Goal: Task Accomplishment & Management: Use online tool/utility

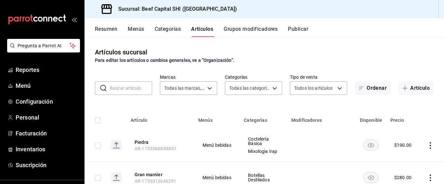
click at [5, 110] on ul "Reportes Menú Configuración Personal Facturación Inventarios Suscripción" at bounding box center [42, 117] width 84 height 109
click at [197, 28] on button "Artículos" at bounding box center [202, 31] width 22 height 11
click at [209, 87] on body "Pregunta a Parrot AI Reportes Menú Configuración Personal Facturación Inventari…" at bounding box center [222, 92] width 444 height 184
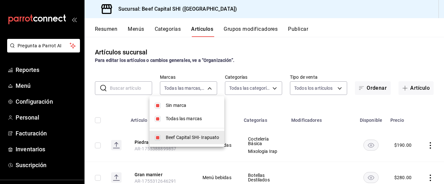
click at [271, 87] on div at bounding box center [222, 92] width 444 height 184
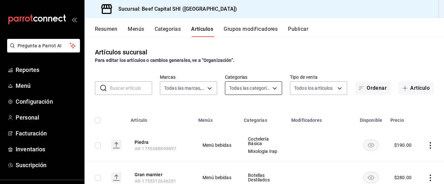
click at [270, 88] on body "Pregunta a Parrot AI Reportes Menú Configuración Personal Facturación Inventari…" at bounding box center [222, 92] width 444 height 184
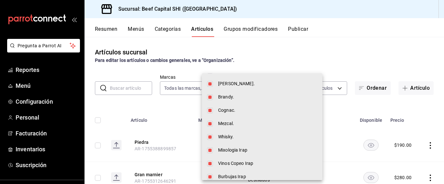
scroll to position [162, 0]
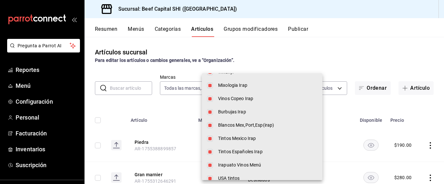
click at [232, 99] on span "Vinos Copeo Irap" at bounding box center [267, 98] width 99 height 7
type input "8e149e92-2e81-41b7-bb06-f216bda6e039,230c4a31-dbb7-4585-b22f-1c5c36cb302b,19d1c…"
checkbox input "false"
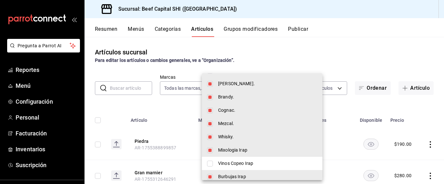
scroll to position [130, 0]
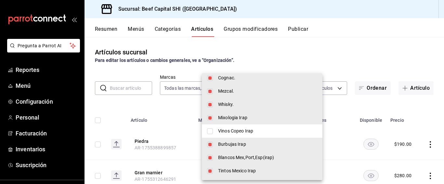
click at [220, 133] on span "Vinos Copeo Irap" at bounding box center [267, 131] width 99 height 7
type input "8e149e92-2e81-41b7-bb06-f216bda6e039,230c4a31-dbb7-4585-b22f-1c5c36cb302b,19d1c…"
checkbox input "true"
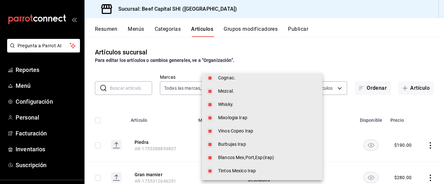
click at [109, 102] on div at bounding box center [222, 92] width 444 height 184
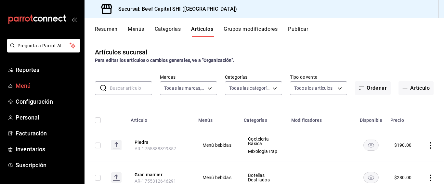
click at [21, 85] on span "Menú" at bounding box center [47, 86] width 63 height 9
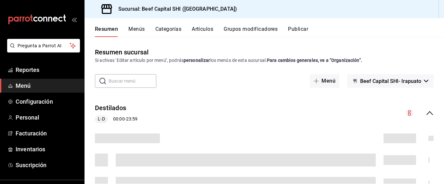
click at [201, 28] on button "Artículos" at bounding box center [202, 31] width 21 height 11
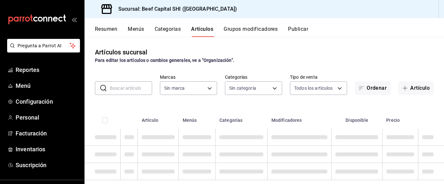
scroll to position [12, 0]
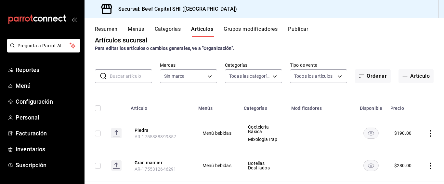
type input "8e149e92-2e81-41b7-bb06-f216bda6e039,230c4a31-dbb7-4585-b22f-1c5c36cb302b,19d1c…"
click at [402, 76] on icon "button" at bounding box center [404, 76] width 5 height 5
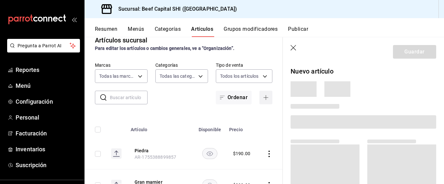
type input "605647f7-5ddc-403a-84da-aa3c8a25865f"
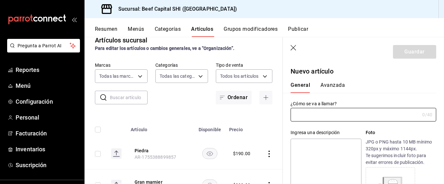
type input "AR-1755392785592"
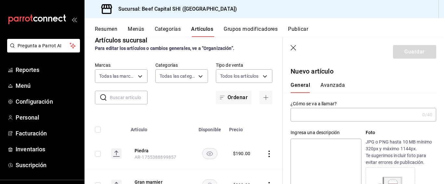
click at [314, 115] on input "text" at bounding box center [354, 114] width 129 height 13
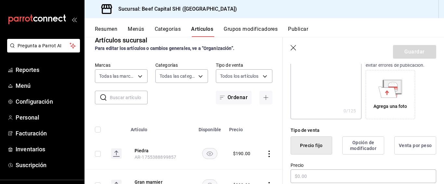
scroll to position [130, 0]
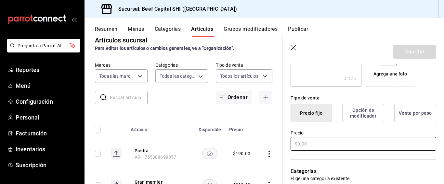
type input "casa [PERSON_NAME]"
click at [309, 144] on input "text" at bounding box center [362, 144] width 145 height 14
click at [309, 144] on input "$175.00" at bounding box center [362, 144] width 145 height 14
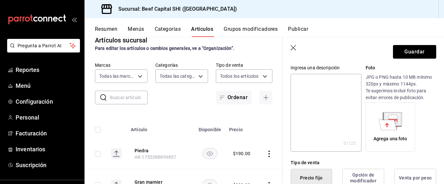
scroll to position [32, 0]
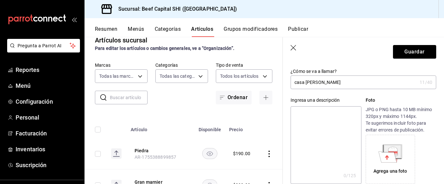
type input "$175.00"
click at [324, 78] on input "casa [PERSON_NAME]" at bounding box center [353, 82] width 126 height 13
click at [322, 83] on input "casa [PERSON_NAME]" at bounding box center [353, 82] width 126 height 13
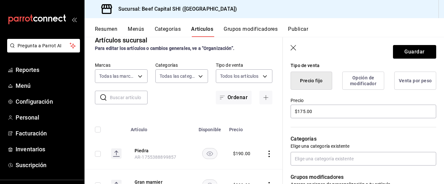
scroll to position [195, 0]
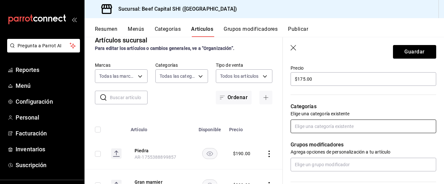
type input "casa [PERSON_NAME] vv"
click at [320, 129] on input "text" at bounding box center [362, 127] width 145 height 14
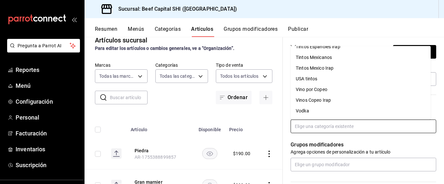
scroll to position [585, 0]
click at [310, 99] on li "Vinos Copeo Irap" at bounding box center [360, 101] width 140 height 11
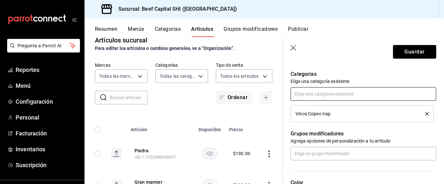
scroll to position [260, 0]
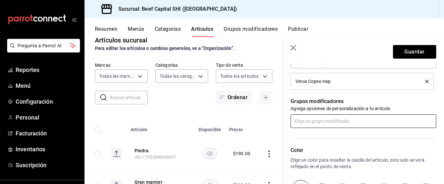
click at [327, 120] on input "text" at bounding box center [362, 122] width 145 height 14
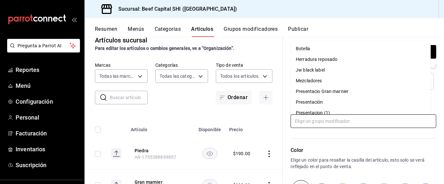
click at [325, 46] on li "Botella" at bounding box center [360, 49] width 140 height 11
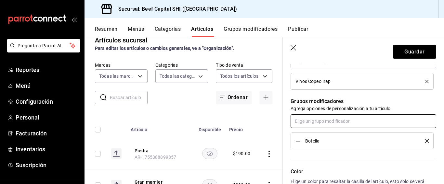
scroll to position [325, 0]
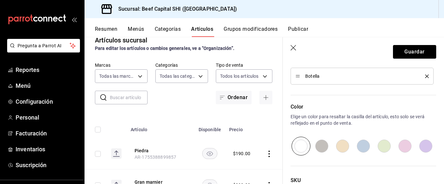
click at [342, 147] on input "radio" at bounding box center [342, 146] width 21 height 19
radio input "true"
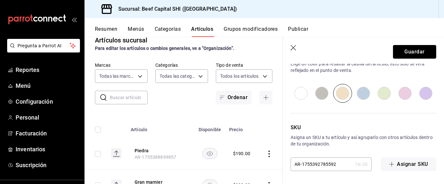
click at [402, 50] on button "Guardar" at bounding box center [414, 52] width 43 height 14
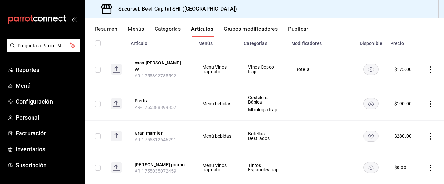
scroll to position [44, 0]
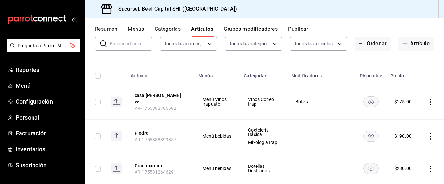
click at [284, 104] on td "Vinos Copeo Irap" at bounding box center [263, 101] width 47 height 35
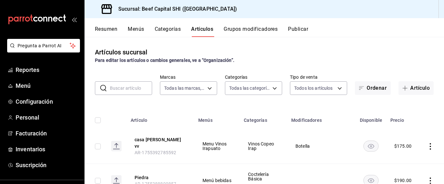
click at [155, 150] on span "AR-1755392785592" at bounding box center [155, 152] width 42 height 5
click at [427, 144] on icon "actions" at bounding box center [430, 147] width 6 height 6
click at [402, 139] on span "Editar" at bounding box center [405, 140] width 17 height 7
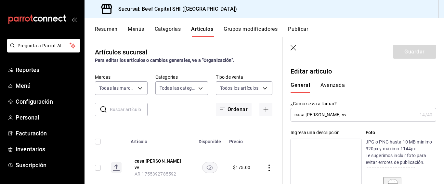
type input "$175.00"
radio input "false"
radio input "true"
type input "c"
click at [317, 114] on input "copeo casamadero 2V" at bounding box center [353, 114] width 126 height 13
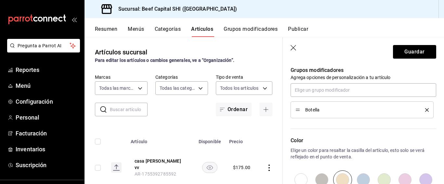
scroll to position [292, 0]
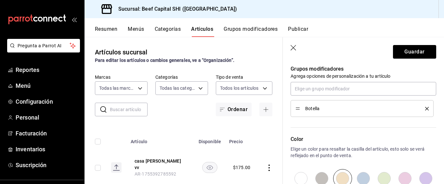
type input "copeo casa [PERSON_NAME] 2V"
click at [425, 108] on icon "delete" at bounding box center [427, 109] width 4 height 4
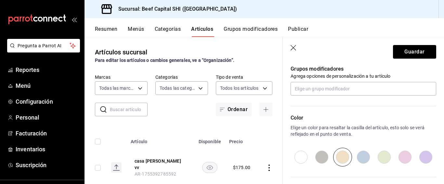
click at [341, 154] on input "radio" at bounding box center [342, 157] width 21 height 19
click at [404, 53] on button "Guardar" at bounding box center [414, 52] width 43 height 14
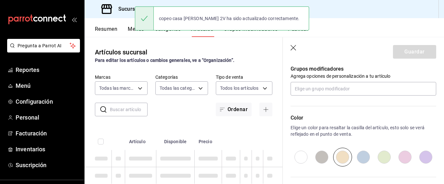
type input "AR-1755393242655"
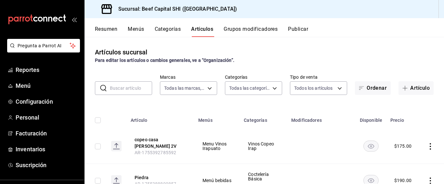
click at [427, 144] on icon "actions" at bounding box center [430, 147] width 6 height 6
click at [408, 141] on span "Editar" at bounding box center [405, 140] width 17 height 7
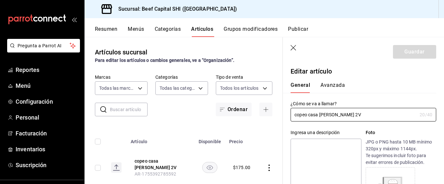
type input "$175.00"
radio input "false"
radio input "true"
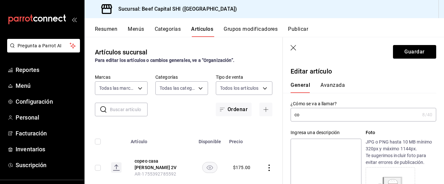
type input "c"
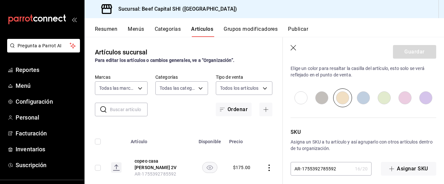
scroll to position [362, 0]
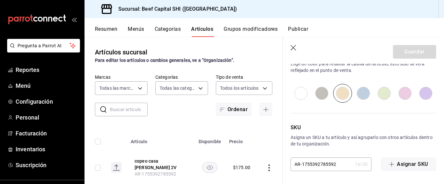
click at [342, 95] on input "radio" at bounding box center [342, 93] width 21 height 19
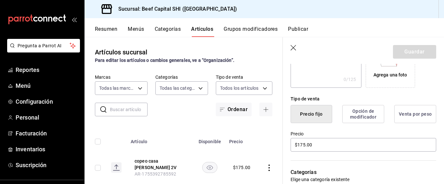
scroll to position [0, 0]
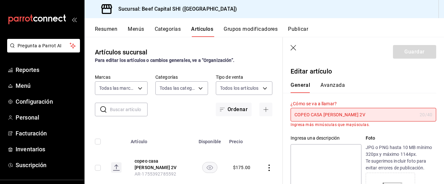
click at [350, 114] on input "COPEO CASA [PERSON_NAME] 2V" at bounding box center [353, 114] width 126 height 13
click at [341, 115] on input "COPEO CASA [PERSON_NAME] 2V" at bounding box center [353, 114] width 126 height 13
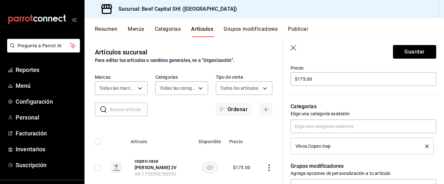
scroll to position [292, 0]
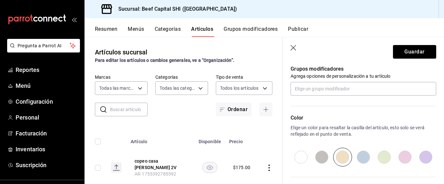
type input "Copeo Casa [PERSON_NAME] 2V"
click at [336, 158] on input "radio" at bounding box center [342, 157] width 21 height 19
click at [416, 48] on button "Guardar" at bounding box center [414, 52] width 43 height 14
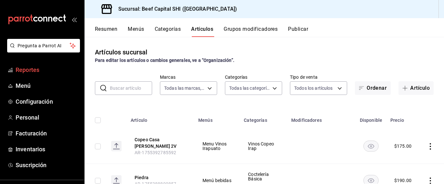
click at [29, 68] on span "Reportes" at bounding box center [47, 70] width 63 height 9
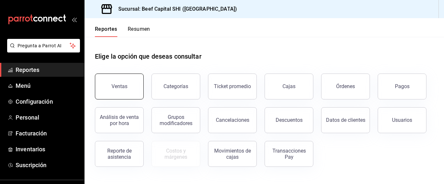
click at [119, 89] on div "Ventas" at bounding box center [119, 86] width 16 height 6
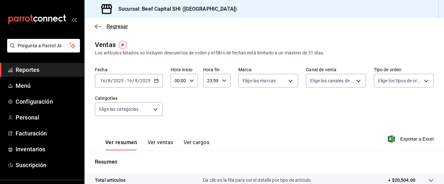
click at [95, 24] on icon "button" at bounding box center [98, 27] width 6 height 6
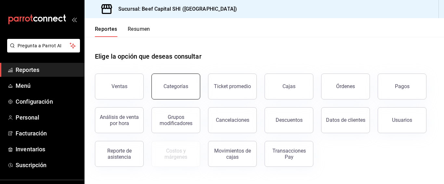
click at [173, 87] on div "Categorías" at bounding box center [175, 86] width 25 height 6
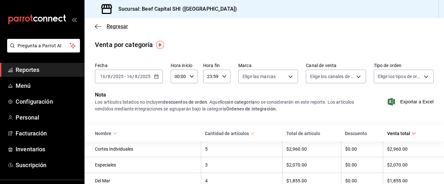
click at [120, 25] on span "Regresar" at bounding box center [117, 26] width 21 height 6
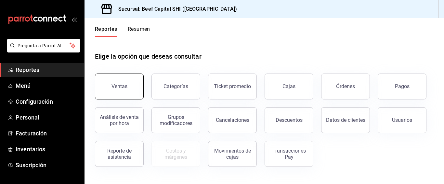
click at [113, 87] on div "Ventas" at bounding box center [119, 86] width 16 height 6
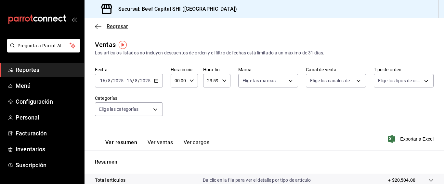
click at [122, 24] on span "Regresar" at bounding box center [117, 26] width 21 height 6
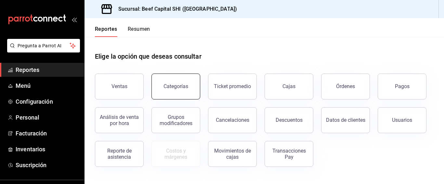
click at [181, 87] on div "Categorías" at bounding box center [175, 86] width 25 height 6
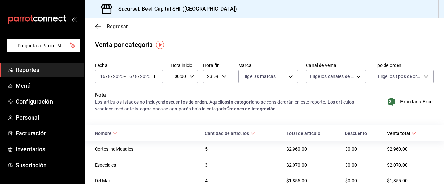
click at [112, 24] on span "Regresar" at bounding box center [117, 26] width 21 height 6
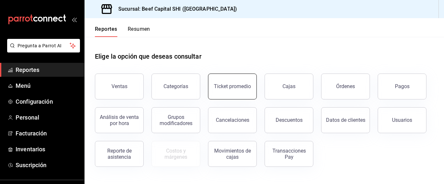
click at [232, 83] on button "Ticket promedio" at bounding box center [232, 87] width 49 height 26
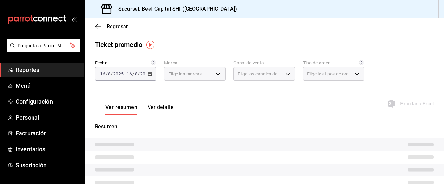
type input "605647f7-5ddc-403a-84da-aa3c8a25865f"
type input "PARROT,UBER_EATS,RAPPI,DIDI_FOOD,ONLINE"
type input "f0dc0ac1-6073-4fdc-a840-2403026703dd,0f8ba289-97a1-4f04-8ca0-15d5a03158af,a05fd…"
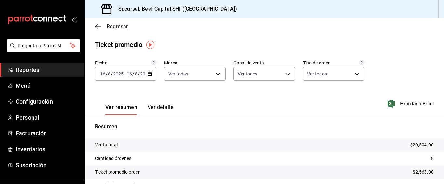
click at [97, 25] on icon "button" at bounding box center [98, 27] width 6 height 6
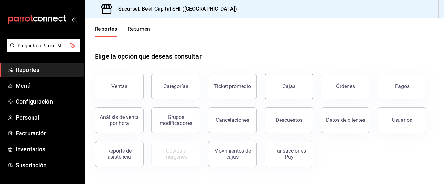
click at [292, 95] on button "Cajas" at bounding box center [288, 87] width 49 height 26
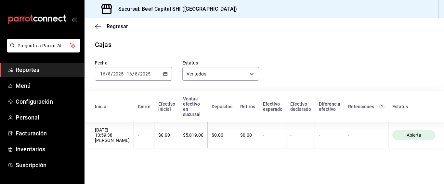
scroll to position [0, 0]
click at [250, 75] on body "Pregunta a Parrot AI Reportes Menú Configuración Personal Facturación Inventari…" at bounding box center [222, 92] width 444 height 184
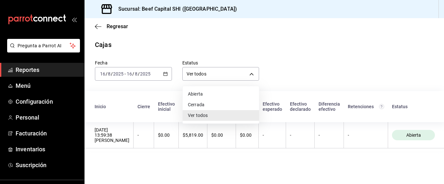
click at [220, 93] on li "Abierta" at bounding box center [221, 94] width 76 height 11
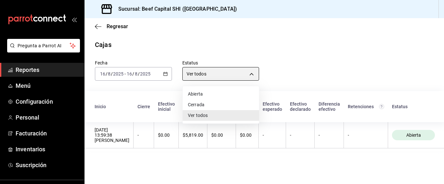
type input "OPEN"
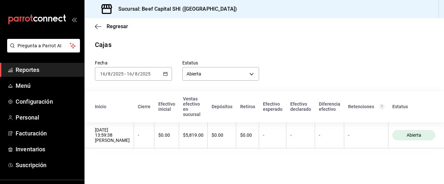
scroll to position [0, 0]
click at [114, 25] on span "Regresar" at bounding box center [117, 26] width 21 height 6
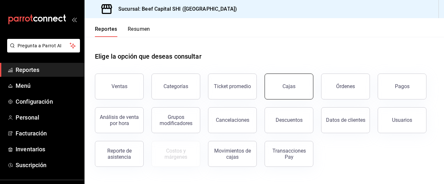
click at [280, 87] on button "Cajas" at bounding box center [288, 87] width 49 height 26
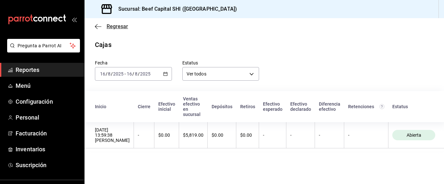
click at [110, 25] on span "Regresar" at bounding box center [117, 26] width 21 height 6
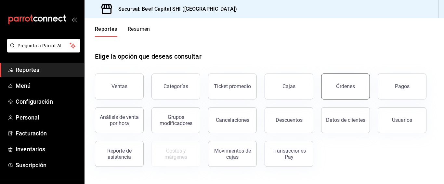
click at [349, 85] on div "Órdenes" at bounding box center [345, 86] width 19 height 6
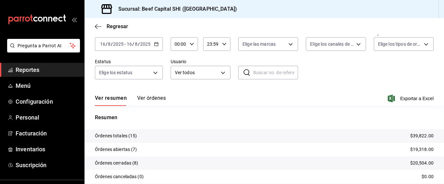
scroll to position [70, 0]
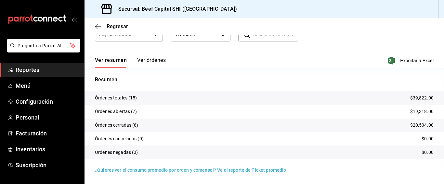
click at [152, 60] on button "Ver órdenes" at bounding box center [151, 62] width 29 height 11
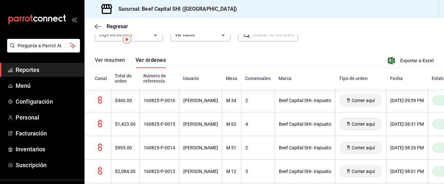
scroll to position [6, 0]
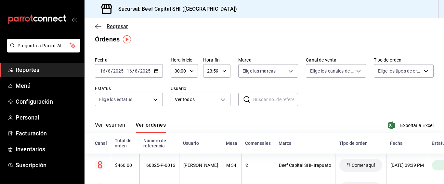
click at [111, 27] on span "Regresar" at bounding box center [117, 26] width 21 height 6
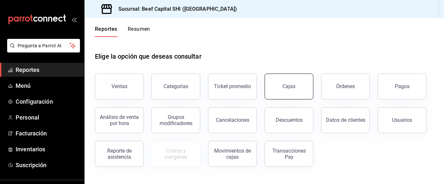
click at [291, 86] on div "Cajas" at bounding box center [288, 86] width 13 height 6
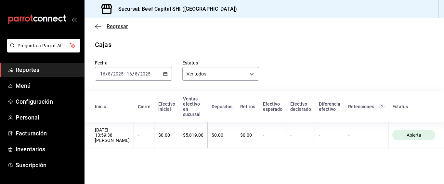
click at [115, 26] on span "Regresar" at bounding box center [117, 26] width 21 height 6
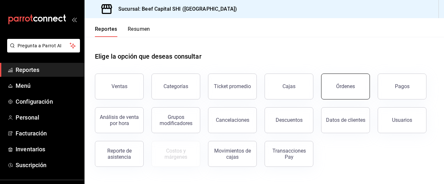
click at [347, 91] on button "Órdenes" at bounding box center [345, 87] width 49 height 26
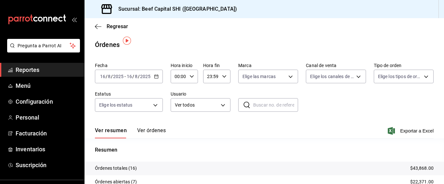
scroll to position [32, 0]
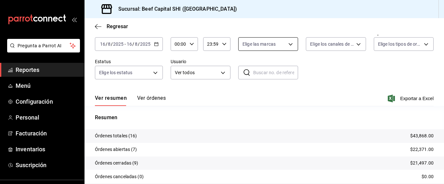
click at [287, 44] on body "Pregunta a Parrot AI Reportes Menú Configuración Personal Facturación Inventari…" at bounding box center [222, 92] width 444 height 184
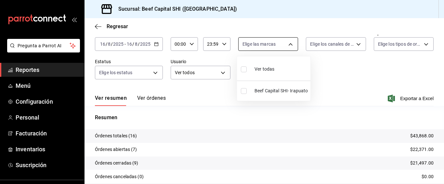
click at [287, 44] on div at bounding box center [222, 92] width 444 height 184
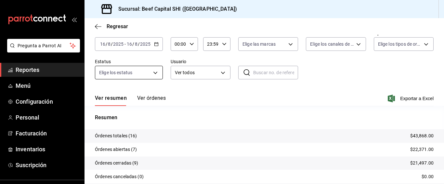
click at [155, 72] on body "Pregunta a Parrot AI Reportes Menú Configuración Personal Facturación Inventari…" at bounding box center [222, 92] width 444 height 184
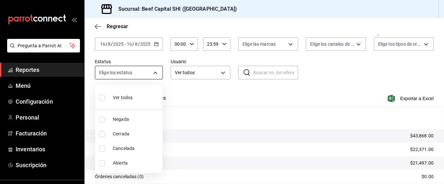
click at [155, 72] on div at bounding box center [222, 92] width 444 height 184
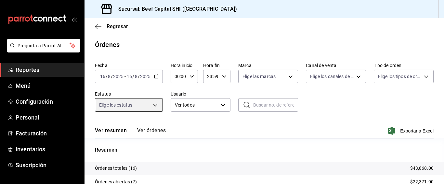
scroll to position [70, 0]
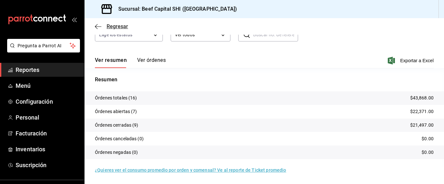
click at [97, 24] on icon "button" at bounding box center [98, 27] width 6 height 6
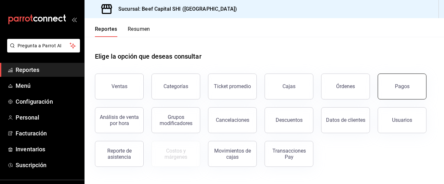
click at [402, 87] on div "Pagos" at bounding box center [402, 86] width 15 height 6
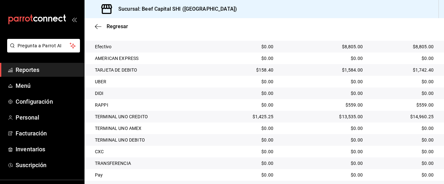
scroll to position [65, 0]
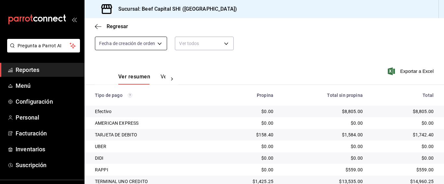
click at [160, 43] on body "Pregunta a Parrot AI Reportes Menú Configuración Personal Facturación Inventari…" at bounding box center [222, 92] width 444 height 184
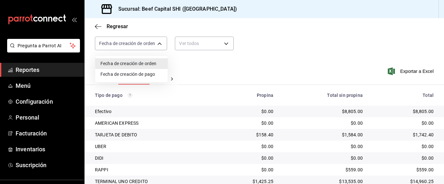
click at [146, 63] on li "Fecha de creación de orden" at bounding box center [131, 63] width 72 height 11
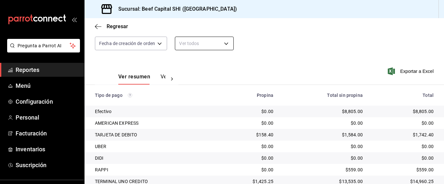
click at [223, 43] on body "Pregunta a Parrot AI Reportes Menú Configuración Personal Facturación Inventari…" at bounding box center [222, 92] width 444 height 184
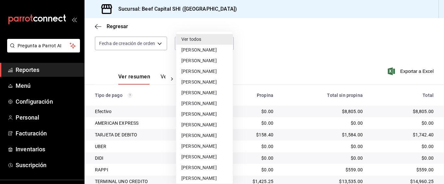
click at [233, 40] on li "Ver todos" at bounding box center [204, 39] width 57 height 11
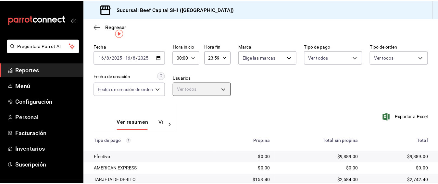
scroll to position [0, 0]
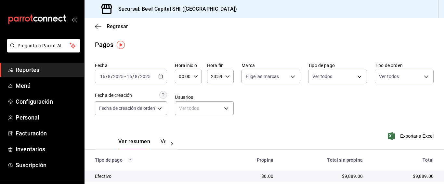
click at [377, 125] on div "Exportar a Excel" at bounding box center [402, 136] width 64 height 27
click at [193, 107] on body "Pregunta a Parrot AI Reportes Menú Configuración Personal Facturación Inventari…" at bounding box center [222, 92] width 444 height 184
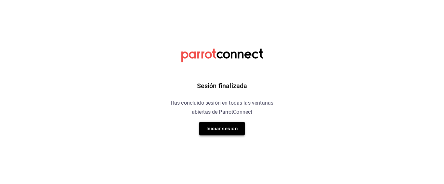
click at [218, 129] on button "Iniciar sesión" at bounding box center [221, 129] width 45 height 14
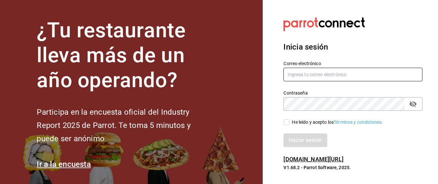
click at [297, 73] on input "text" at bounding box center [353, 75] width 139 height 14
